Goal: Information Seeking & Learning: Understand process/instructions

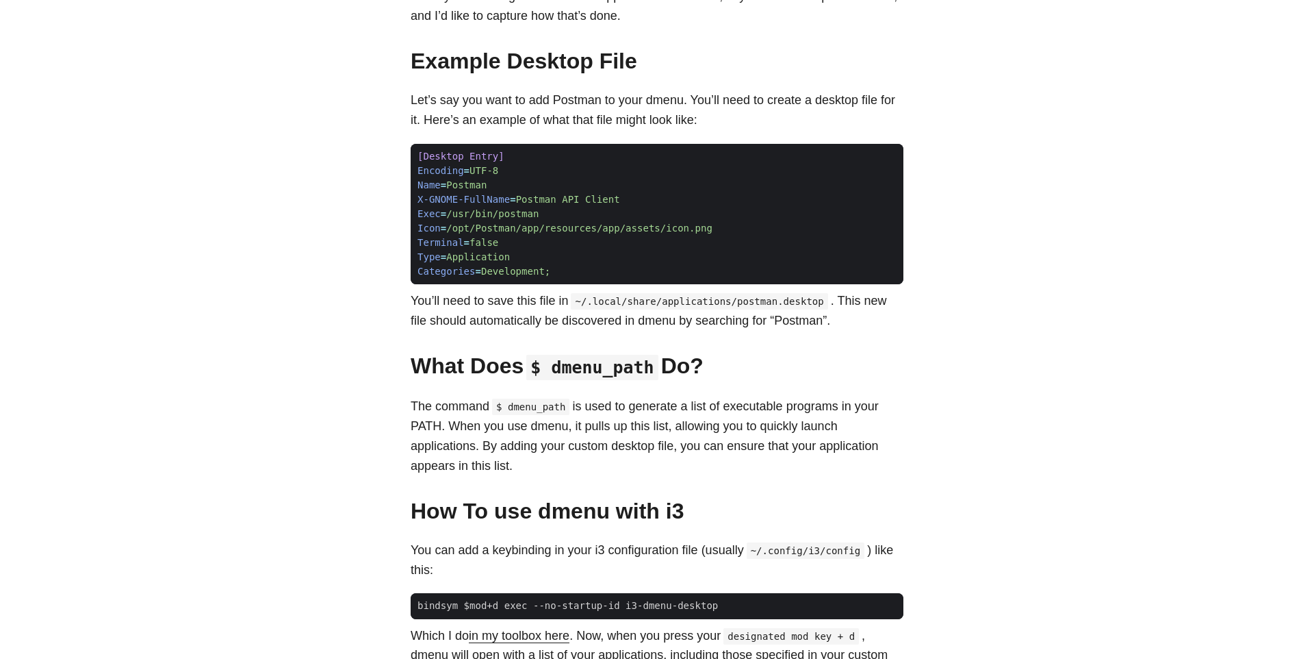
scroll to position [274, 0]
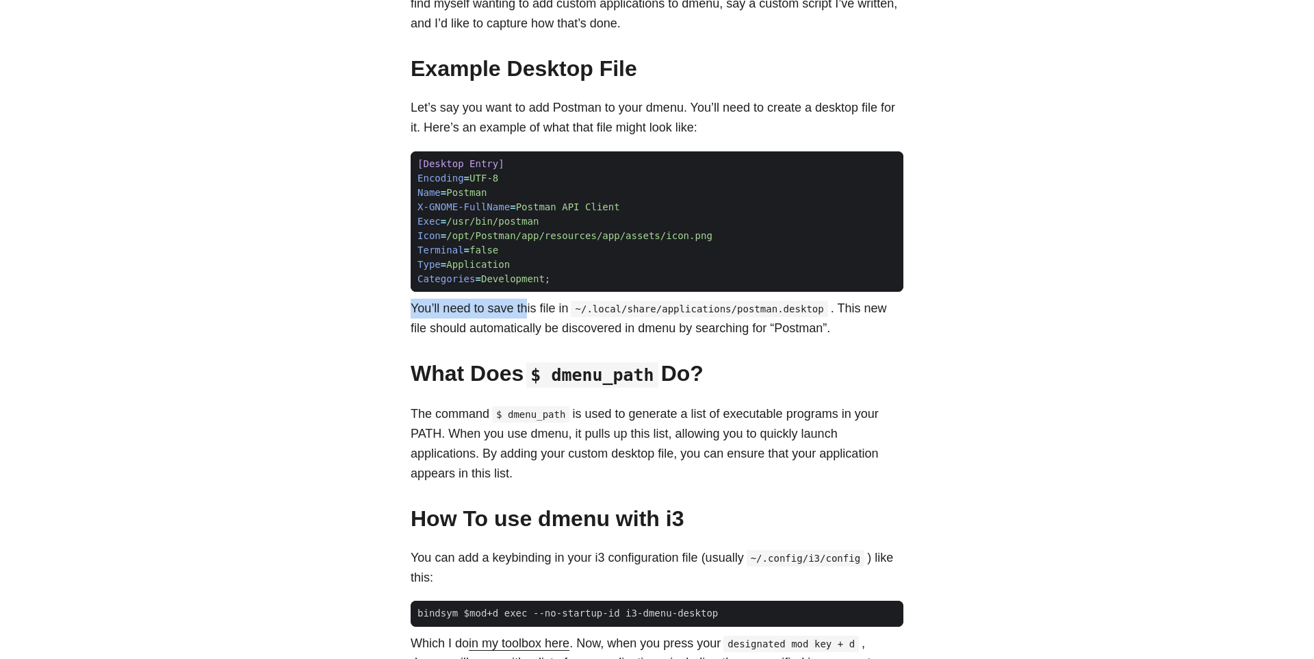
drag, startPoint x: 413, startPoint y: 307, endPoint x: 528, endPoint y: 303, distance: 115.1
click at [528, 303] on p "You’ll need to save this file in ~/.local/share/applications/postman.desktop . …" at bounding box center [657, 318] width 493 height 40
drag, startPoint x: 591, startPoint y: 298, endPoint x: 466, endPoint y: 307, distance: 125.6
click at [466, 307] on div "I’m a big fan of tiling window managers . Today I use i3 , which I happen to ha…" at bounding box center [657, 340] width 493 height 771
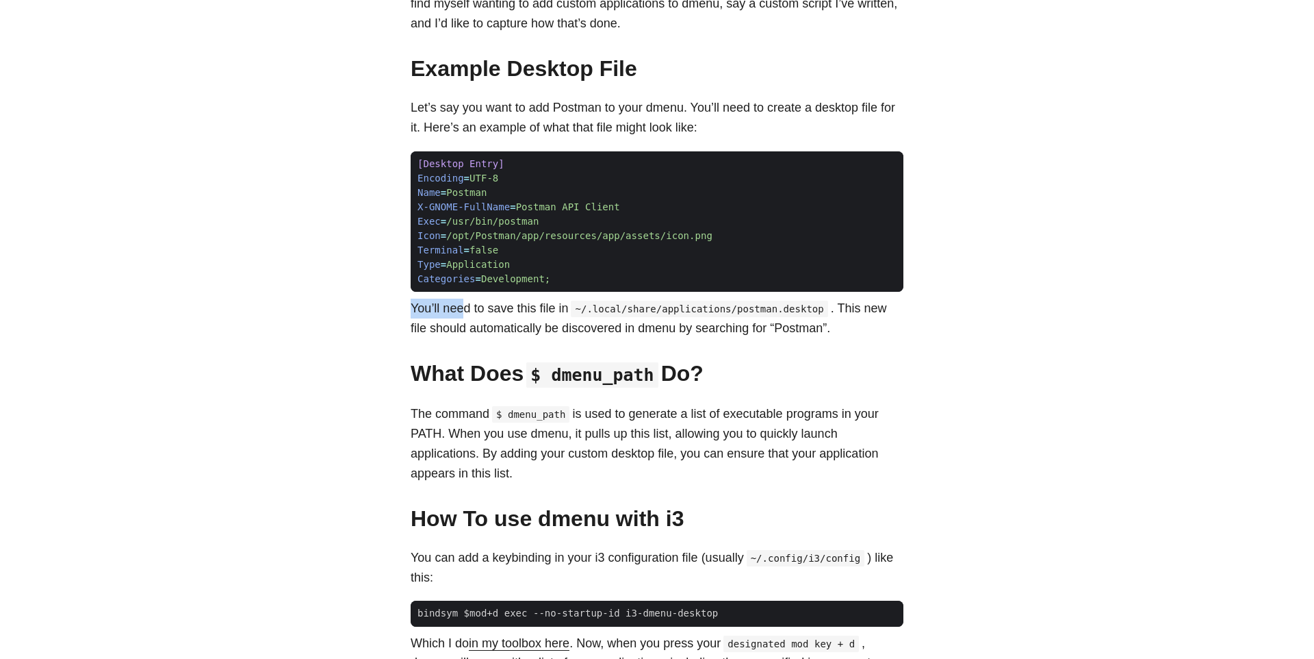
click at [465, 306] on p "You’ll need to save this file in ~/.local/share/applications/postman.desktop . …" at bounding box center [657, 318] width 493 height 40
click at [701, 315] on code "~/.local/share/applications/postman.desktop" at bounding box center [699, 309] width 257 height 16
click at [702, 315] on code "~/.local/share/applications/postman.desktop" at bounding box center [699, 309] width 257 height 16
click at [707, 335] on p "You’ll need to save this file in ~/.local/share/applications/postman.desktop . …" at bounding box center [657, 318] width 493 height 40
drag, startPoint x: 431, startPoint y: 327, endPoint x: 776, endPoint y: 335, distance: 345.1
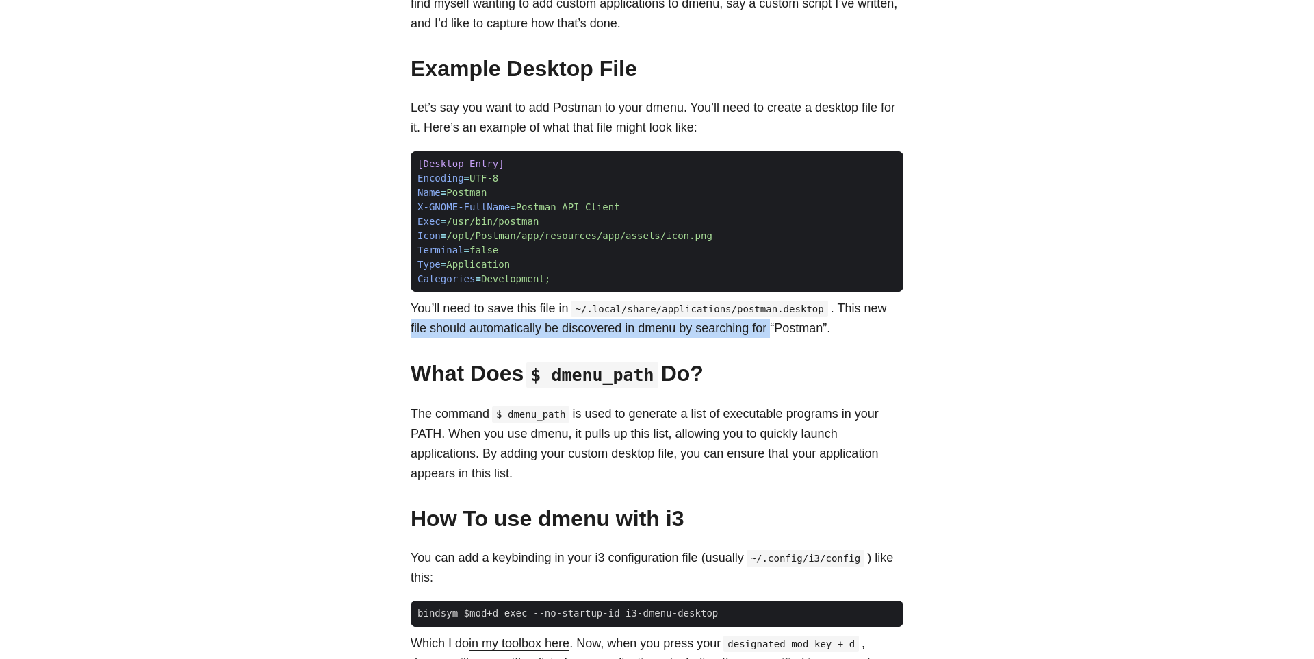
click at [776, 335] on body "[PERSON_NAME] Home About Posts Tags Archive Resume" at bounding box center [657, 334] width 1314 height 1216
click at [778, 335] on p "You’ll need to save this file in ~/.local/share/applications/postman.desktop . …" at bounding box center [657, 318] width 493 height 40
drag, startPoint x: 739, startPoint y: 334, endPoint x: 447, endPoint y: 327, distance: 292.4
click at [465, 327] on p "You’ll need to save this file in ~/.local/share/applications/postman.desktop . …" at bounding box center [657, 318] width 493 height 40
drag, startPoint x: 447, startPoint y: 327, endPoint x: 440, endPoint y: 325, distance: 8.0
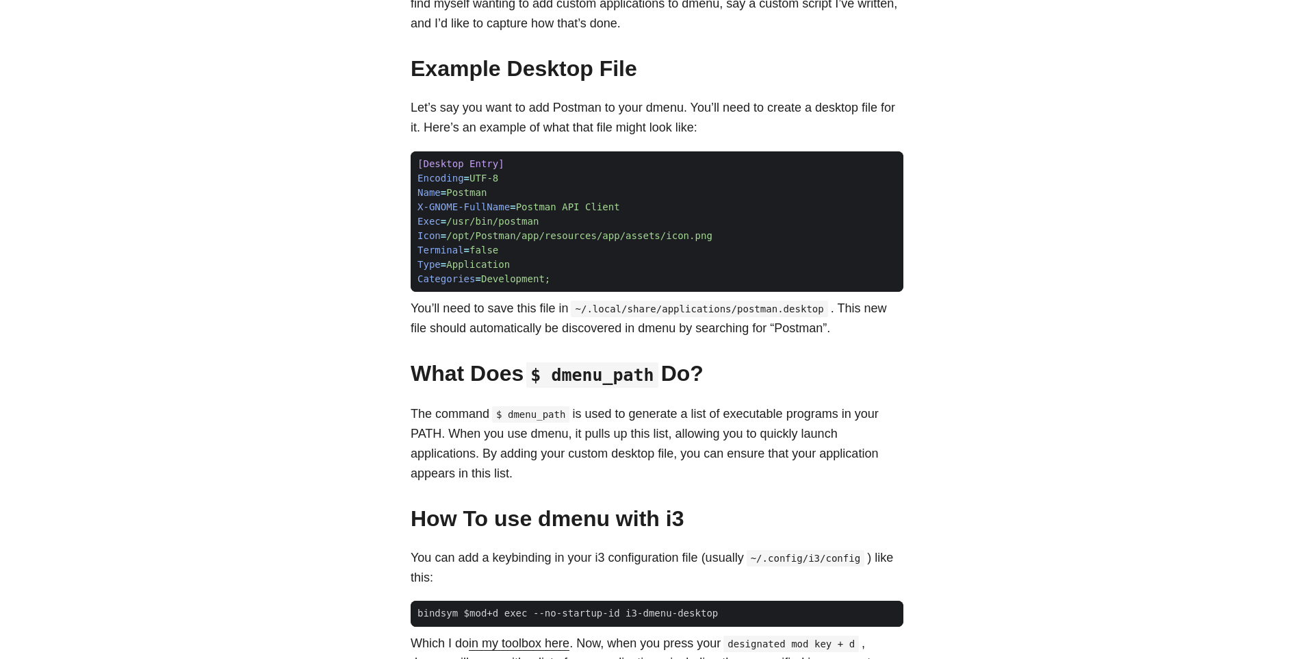
click at [446, 327] on p "You’ll need to save this file in ~/.local/share/applications/postman.desktop . …" at bounding box center [657, 318] width 493 height 40
click at [431, 312] on p "You’ll need to save this file in ~/.local/share/applications/postman.desktop . …" at bounding box center [657, 318] width 493 height 40
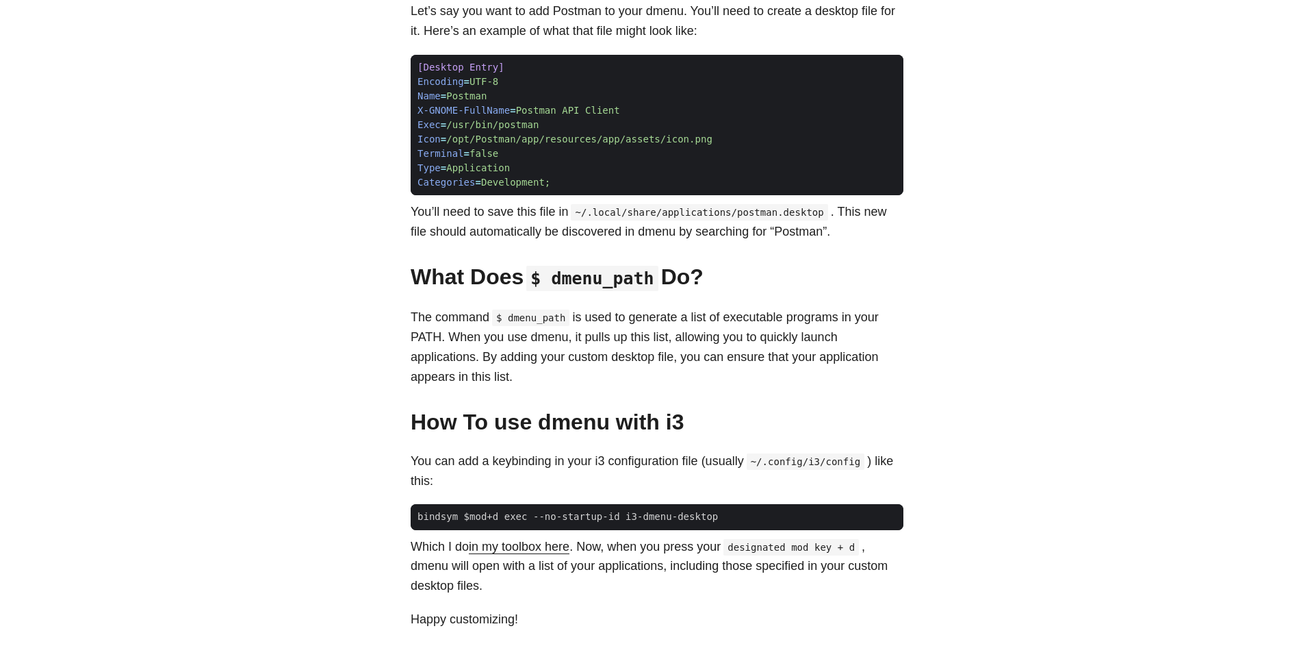
scroll to position [368, 0]
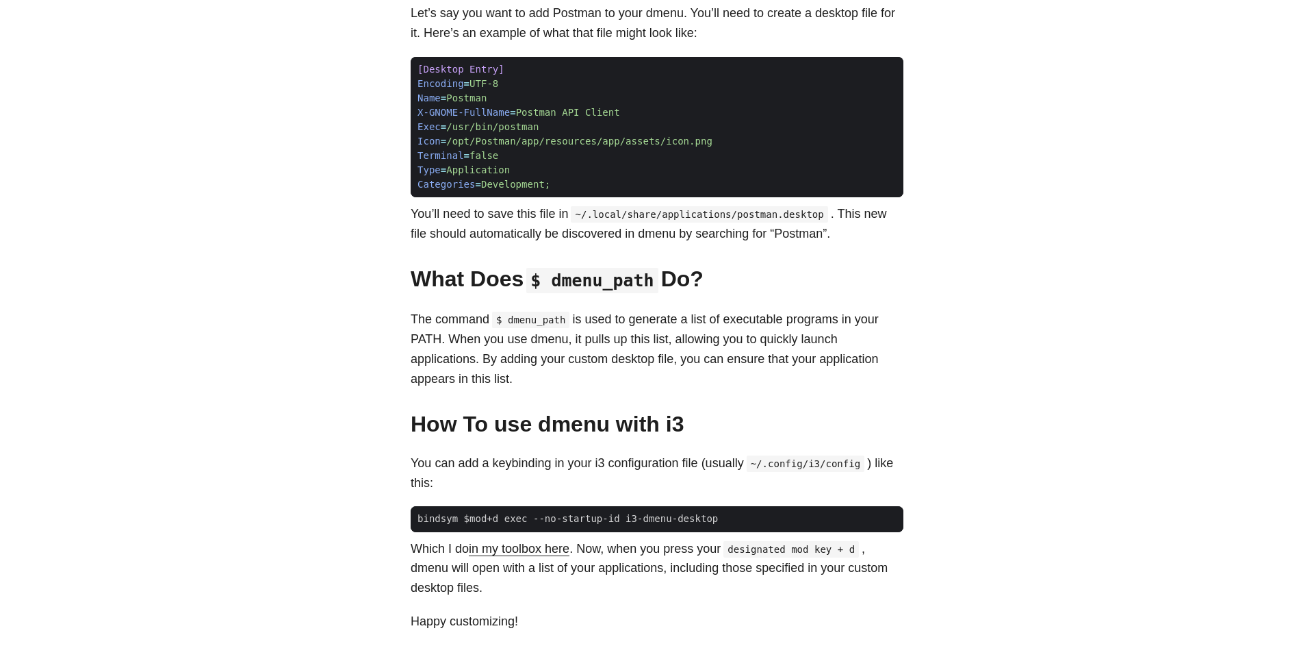
click at [486, 327] on p "The command $ dmenu_path is used to generate a list of executable programs in y…" at bounding box center [657, 348] width 493 height 79
drag, startPoint x: 520, startPoint y: 324, endPoint x: 593, endPoint y: 322, distance: 72.6
click at [592, 322] on p "The command $ dmenu_path is used to generate a list of executable programs in y…" at bounding box center [657, 348] width 493 height 79
click at [594, 322] on p "The command $ dmenu_path is used to generate a list of executable programs in y…" at bounding box center [657, 348] width 493 height 79
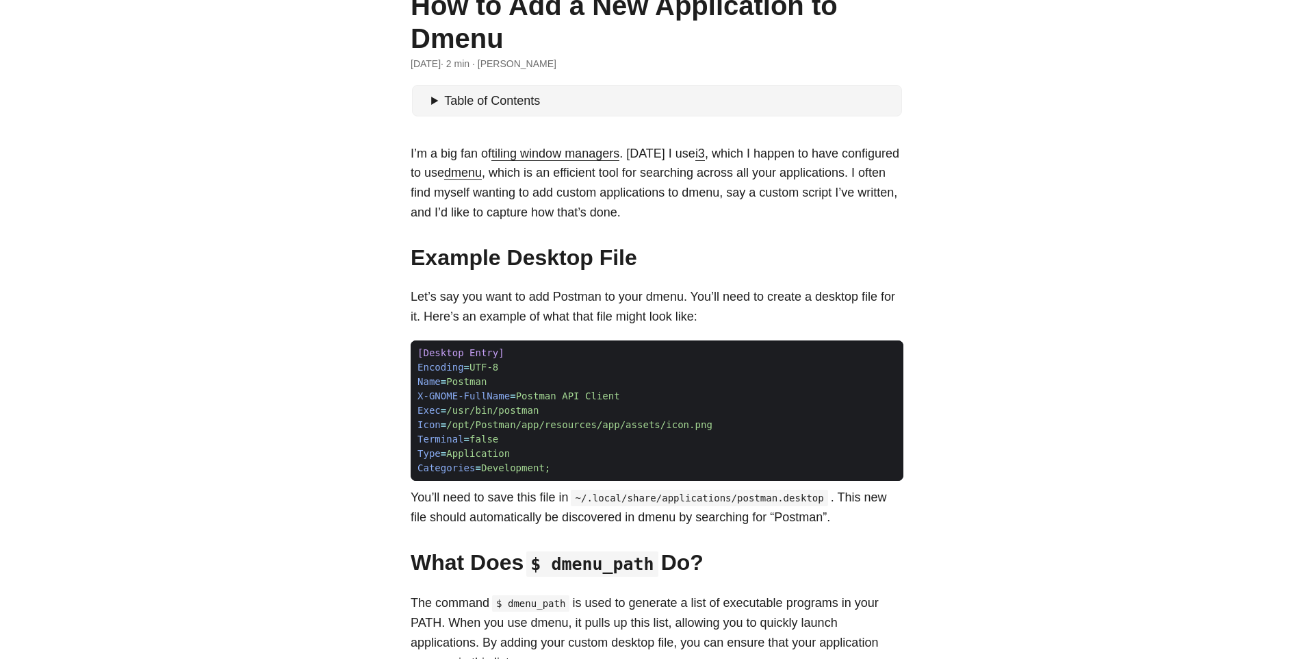
scroll to position [0, 0]
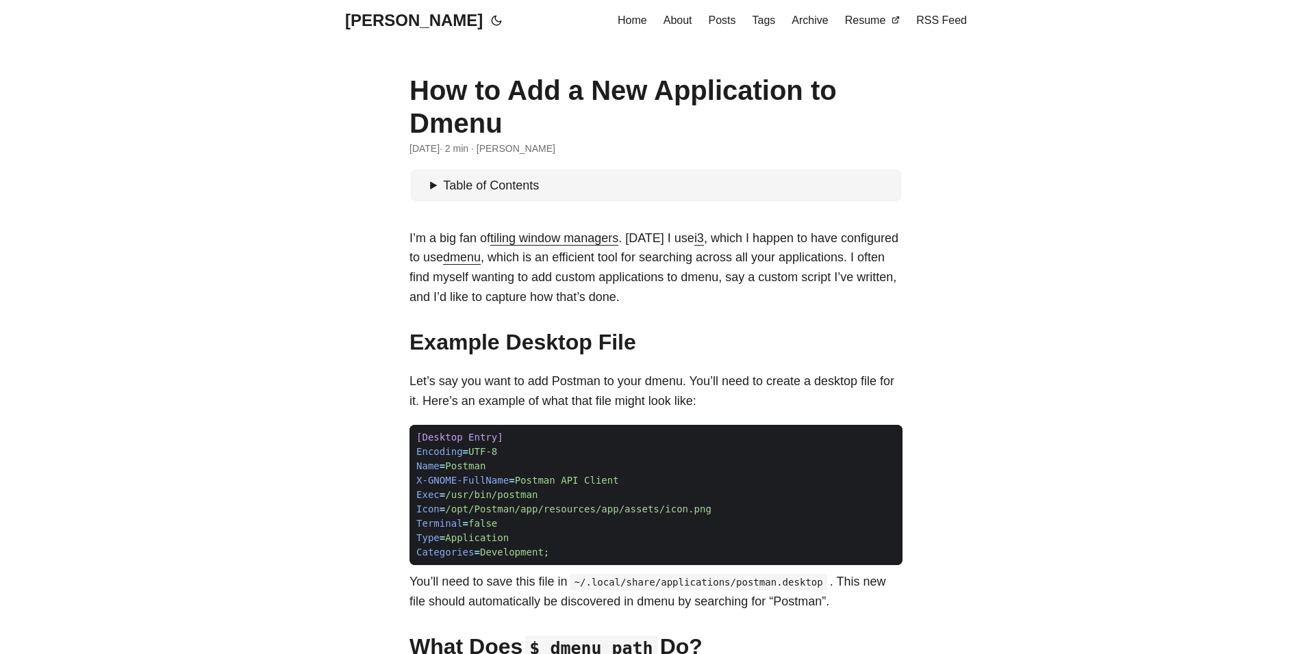
scroll to position [274, 0]
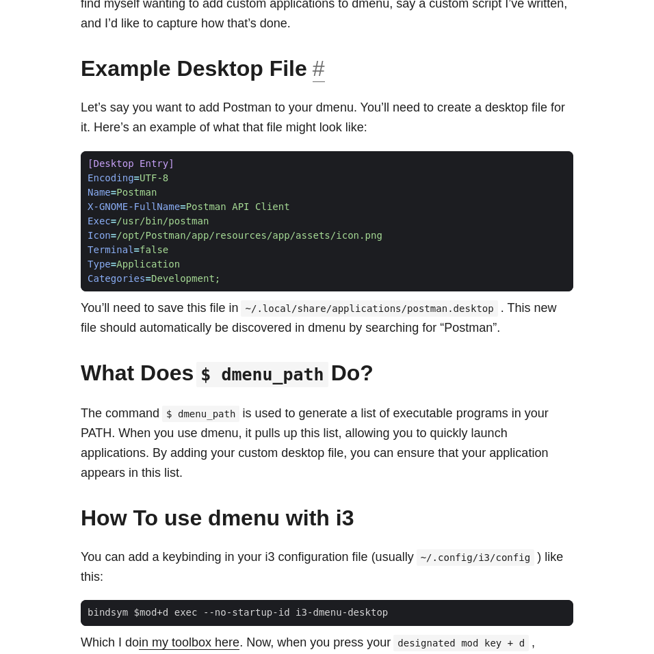
click at [513, 61] on h2 "Example Desktop File #" at bounding box center [327, 68] width 493 height 26
